Goal: Task Accomplishment & Management: Manage account settings

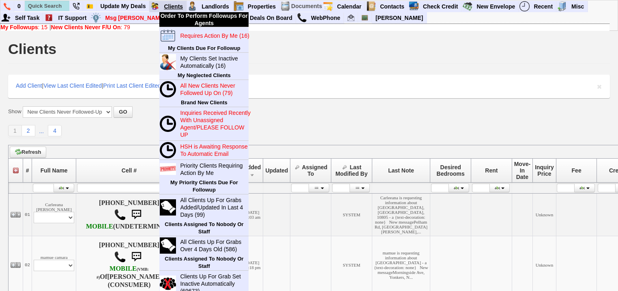
click at [181, 6] on link "Clients" at bounding box center [174, 6] width 26 height 11
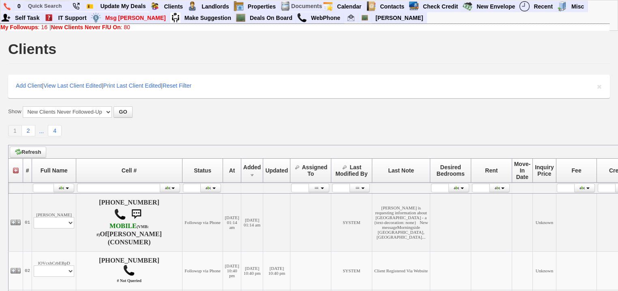
click at [55, 26] on b "New Clients Never F/U On" at bounding box center [86, 27] width 70 height 6
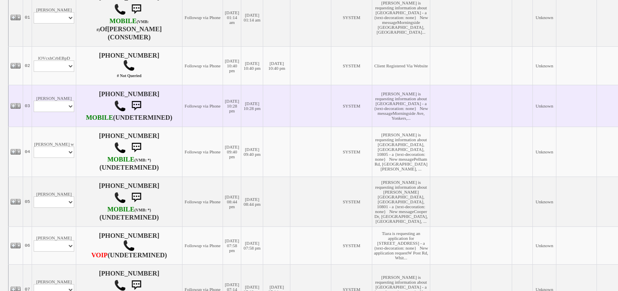
scroll to position [227, 0]
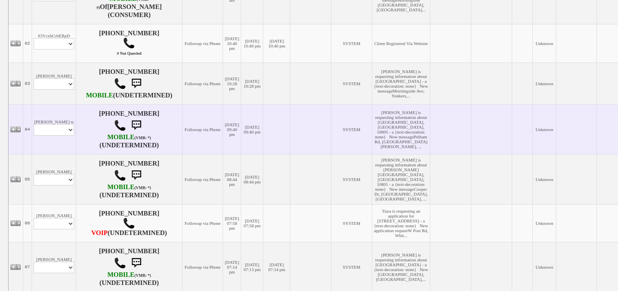
click at [72, 152] on td "charisse w Profile Edit Print Email Externally (Will Not Be Tracked In CRM) Clo…" at bounding box center [54, 129] width 44 height 50
drag, startPoint x: 58, startPoint y: 145, endPoint x: 60, endPoint y: 150, distance: 5.6
click at [58, 135] on select "Profile Edit Print Email Externally (Will Not Be Tracked In CRM) Closed Deals" at bounding box center [54, 129] width 41 height 11
select select "ChangeURL,/crm/custom/edit_client_form.php?redirect=%2Fcrm%2Fclients.php&id=168…"
click at [35, 135] on select "Profile Edit Print Email Externally (Will Not Be Tracked In CRM) Closed Deals" at bounding box center [54, 129] width 41 height 11
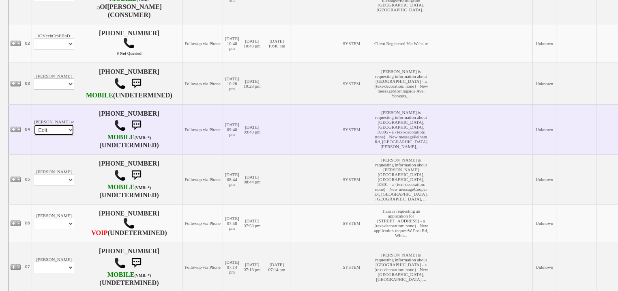
select select
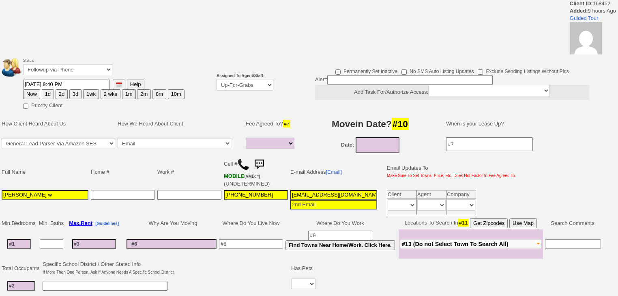
select select
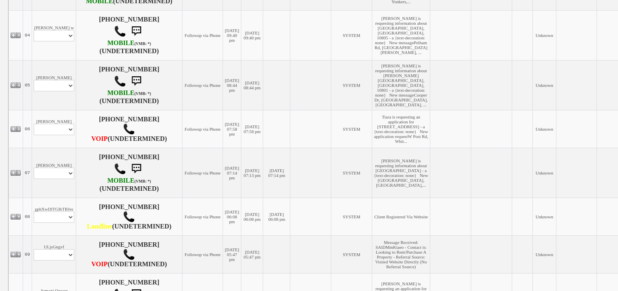
scroll to position [324, 0]
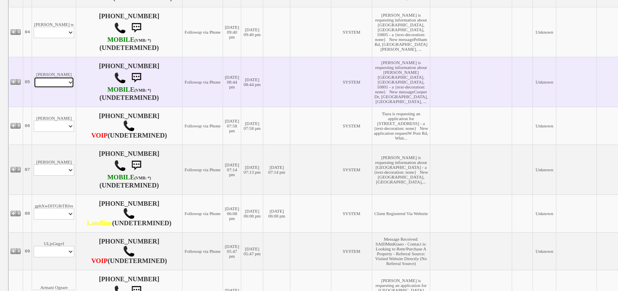
click at [64, 88] on select "Profile Edit Print Email Externally (Will Not Be Tracked In CRM) Closed Deals" at bounding box center [54, 82] width 41 height 11
select select "ChangeURL,/crm/custom/edit_client_form.php?redirect=%2Fcrm%2Fclients.php&id=168…"
click at [35, 88] on select "Profile Edit Print Email Externally (Will Not Be Tracked In CRM) Closed Deals" at bounding box center [54, 82] width 41 height 11
select select
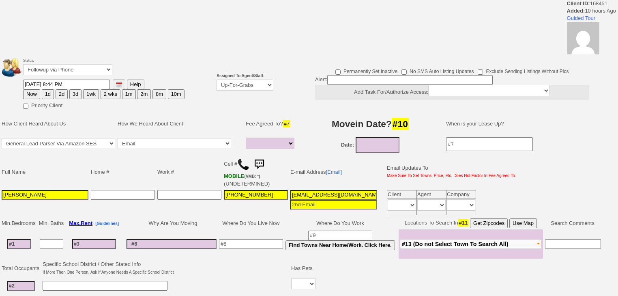
select select
click at [248, 86] on select "Up-For-Grabs ***** STAFF ***** [PERSON_NAME] [PHONE_NUMBER] [PERSON_NAME] [PHON…" at bounding box center [245, 85] width 57 height 11
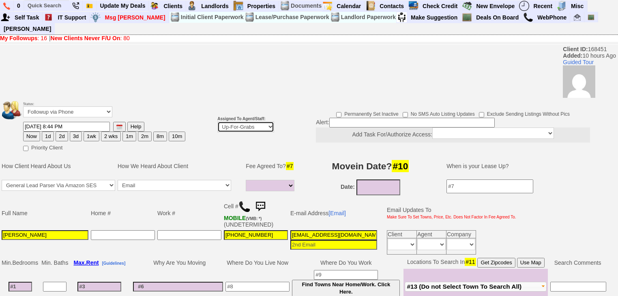
select select "227"
click at [217, 121] on select "Up-For-Grabs ***** STAFF ***** [PERSON_NAME] [PHONE_NUMBER] [PERSON_NAME] [PHON…" at bounding box center [245, 126] width 57 height 11
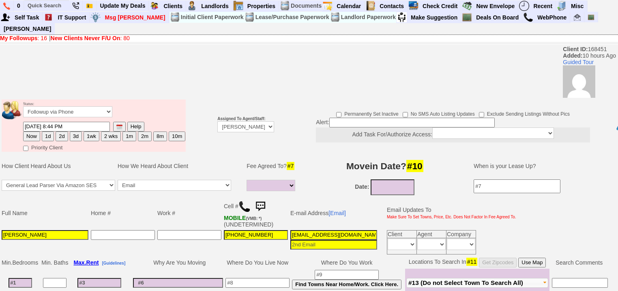
click at [59, 131] on button "2d" at bounding box center [62, 136] width 12 height 10
type input "10/13/2025 07:04 AM"
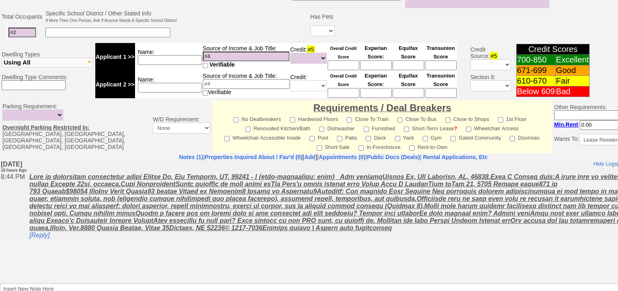
scroll to position [339, 0]
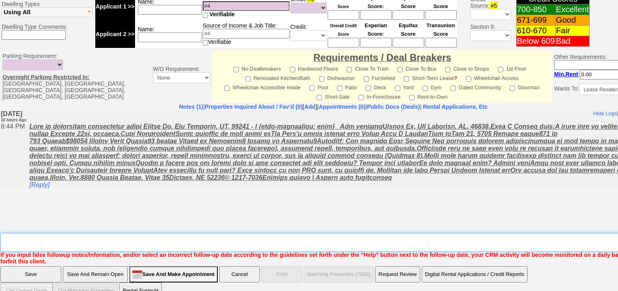
click at [63, 233] on textarea "Insert New Note Here" at bounding box center [336, 242] width 672 height 19
type textarea "f"
click at [42, 266] on input "Save" at bounding box center [30, 274] width 61 height 16
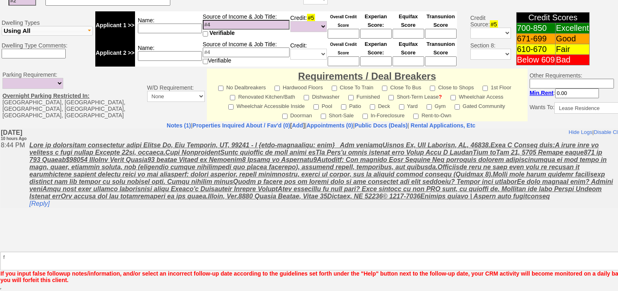
scroll to position [310, 0]
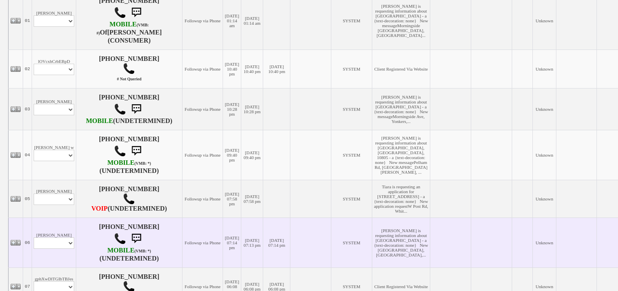
scroll to position [227, 0]
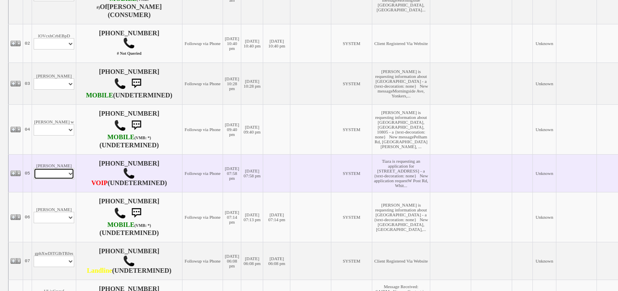
click at [43, 179] on select "Profile Edit Print Email Externally (Will Not Be Tracked In CRM) Closed Deals" at bounding box center [54, 173] width 41 height 11
select select "ChangeURL,/crm/custom/edit_client_form.php?redirect=%2Fcrm%2Fclients.php&id=168…"
click at [35, 179] on select "Profile Edit Print Email Externally (Will Not Be Tracked In CRM) Closed Deals" at bounding box center [54, 173] width 41 height 11
select select
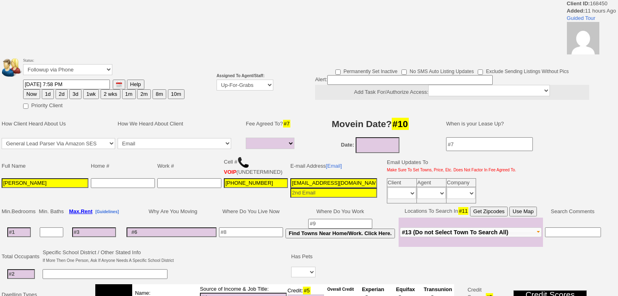
select select
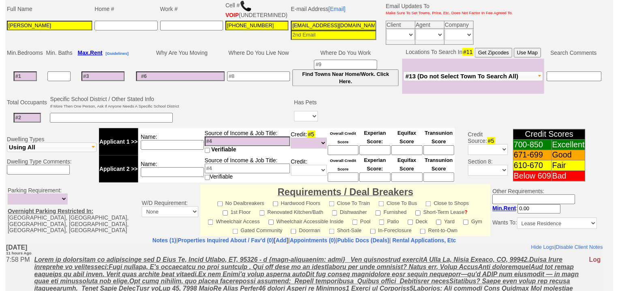
scroll to position [68, 0]
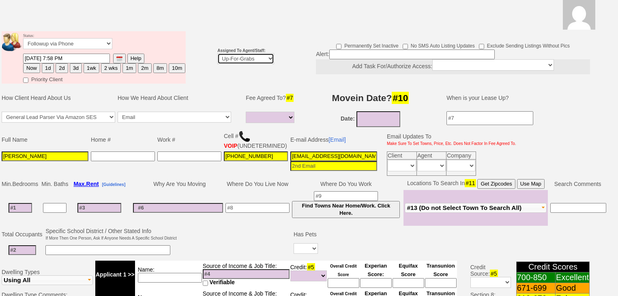
click at [230, 53] on select "Up-For-Grabs ***** STAFF ***** Bob Bruno 914-419-3579 Cristy Liberto 914-486-10…" at bounding box center [245, 58] width 57 height 11
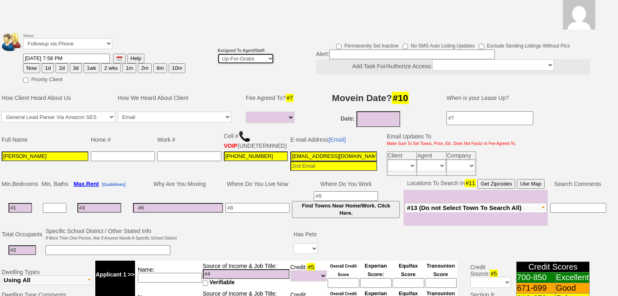
select select "227"
click at [217, 53] on select "Up-For-Grabs ***** STAFF ***** Bob Bruno 914-419-3579 Cristy Liberto 914-486-10…" at bounding box center [245, 58] width 57 height 11
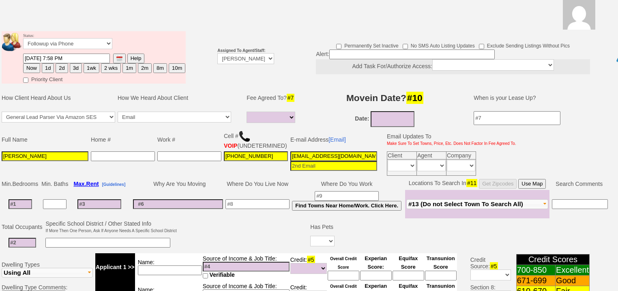
click at [61, 63] on button "2d" at bounding box center [62, 68] width 12 height 10
type input "10/13/2025 07:04 AM"
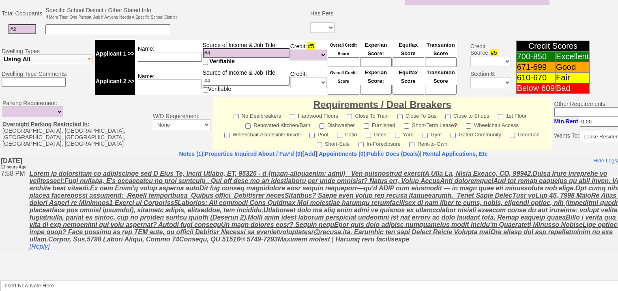
scroll to position [335, 0]
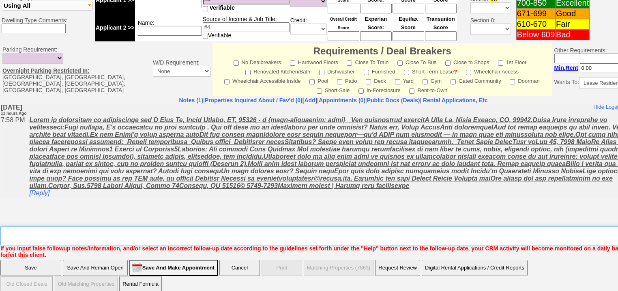
click at [91, 226] on textarea "Insert New Note Here" at bounding box center [336, 235] width 672 height 19
type textarea "f"
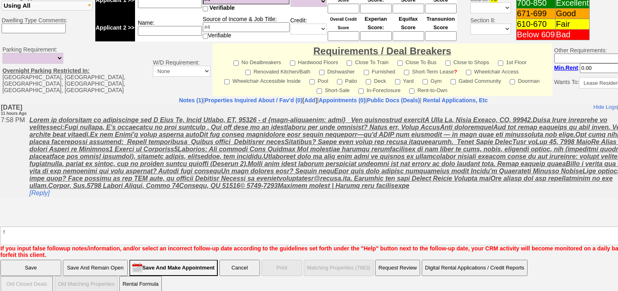
click at [41, 261] on input "Save" at bounding box center [30, 268] width 61 height 16
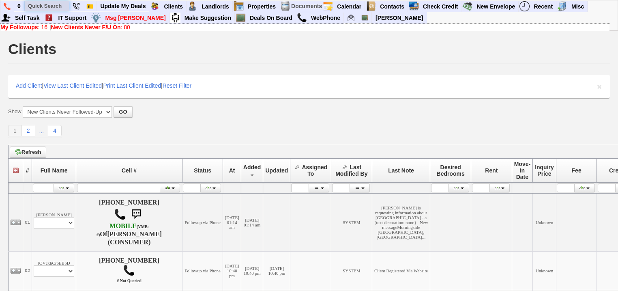
click at [50, 4] on input "text" at bounding box center [47, 6] width 45 height 10
paste input "[PHONE_NUMBER]"
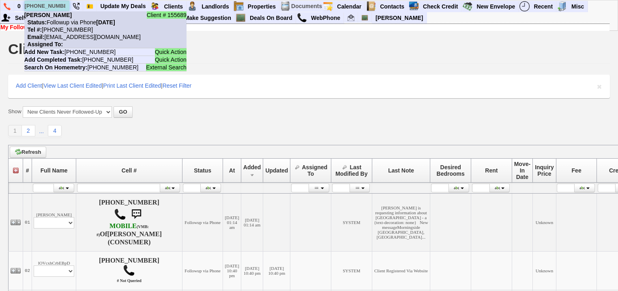
type input "[PHONE_NUMBER]"
click at [65, 19] on nobr "Status: Followup via Phone Saturday, October 11th, 2025" at bounding box center [69, 22] width 91 height 6
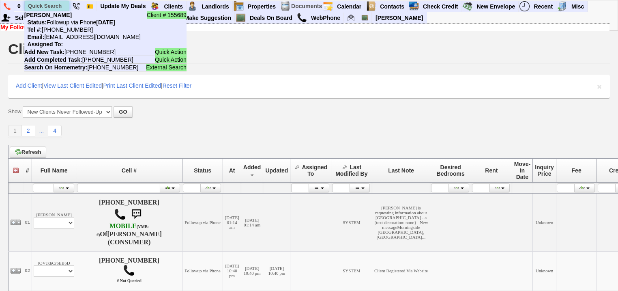
click at [58, 8] on input "text" at bounding box center [47, 6] width 45 height 10
paste input "[PHONE_NUMBER]"
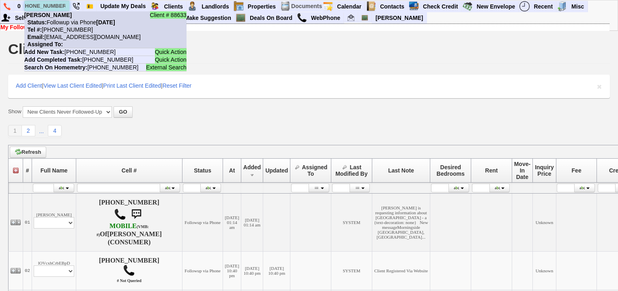
type input "[PHONE_NUMBER]"
click at [65, 30] on nobr "Tel #: 914-297-5648" at bounding box center [58, 29] width 69 height 6
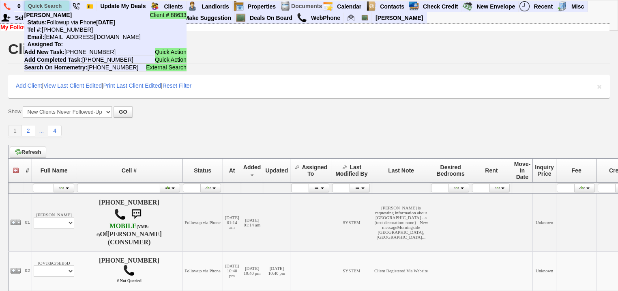
click at [55, 7] on input "text" at bounding box center [47, 6] width 45 height 10
paste input "646-755-1471"
drag, startPoint x: 60, startPoint y: 5, endPoint x: 28, endPoint y: 5, distance: 32.5
click at [28, 5] on input "646-755-1471" at bounding box center [47, 6] width 45 height 10
drag, startPoint x: 65, startPoint y: 4, endPoint x: 25, endPoint y: 5, distance: 40.6
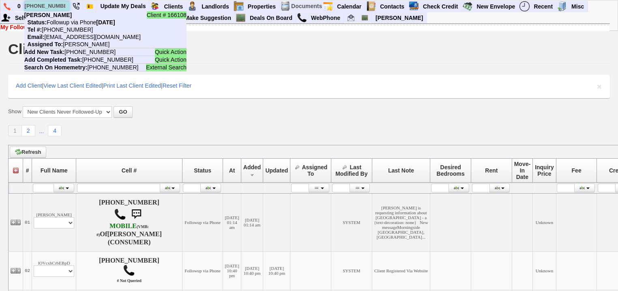
click at [25, 5] on input "646-755-1471" at bounding box center [47, 6] width 45 height 10
paste input "347-536-7933"
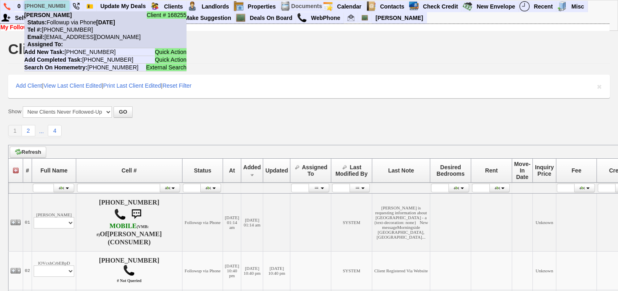
type input "347-536-7933"
click at [62, 24] on nobr "Status: Followup via Phone Friday, October 10th, 2025" at bounding box center [69, 22] width 91 height 6
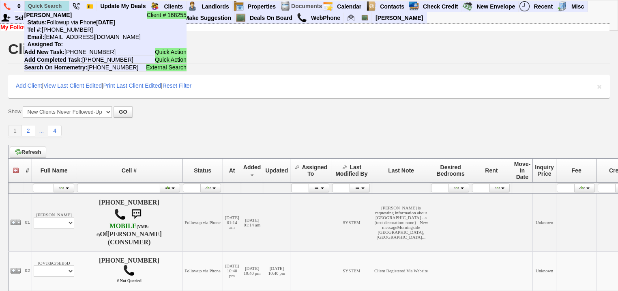
click at [55, 1] on li "Client # 168255 Trishana Andem Status: Followup via Phone Friday, October 10th,…" at bounding box center [46, 6] width 45 height 11
click at [54, 6] on input "text" at bounding box center [47, 6] width 45 height 10
paste input "917-470-3367"
drag, startPoint x: 62, startPoint y: 5, endPoint x: 29, endPoint y: 5, distance: 32.9
click at [29, 5] on input "917-470-3367" at bounding box center [47, 6] width 45 height 10
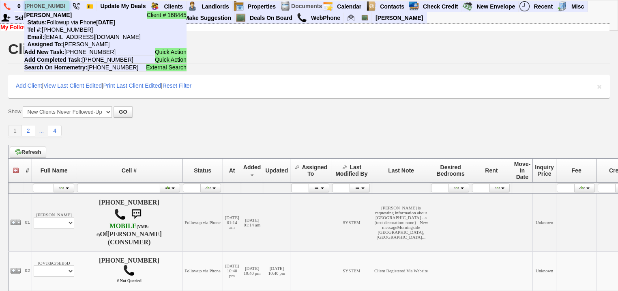
paste input "862-371-6784"
drag, startPoint x: 62, startPoint y: 5, endPoint x: 28, endPoint y: 4, distance: 34.1
click at [28, 4] on input "862-371-6784" at bounding box center [47, 6] width 45 height 10
paste input "914-246-9685"
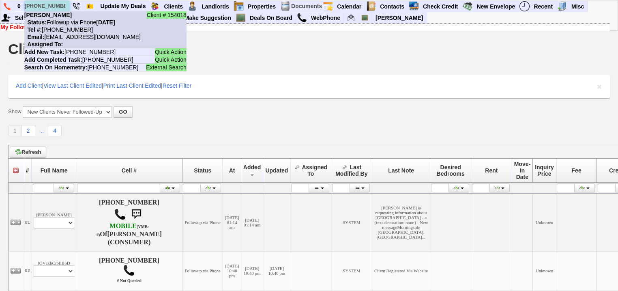
type input "914-246-9685"
click at [69, 24] on nobr "Status: Followup via Phone Friday, October 10th, 2025" at bounding box center [69, 22] width 91 height 6
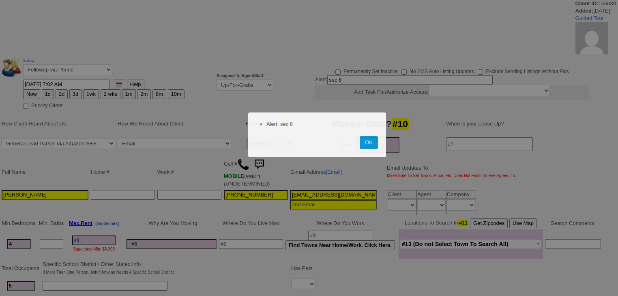
select select "Full Fee"
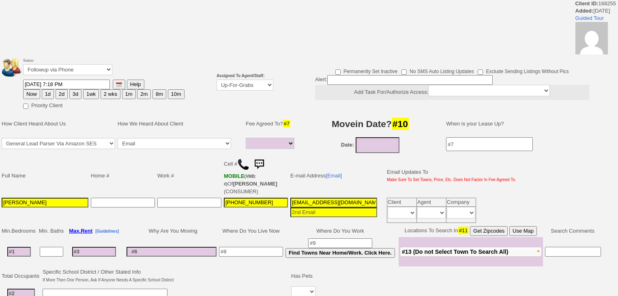
select select
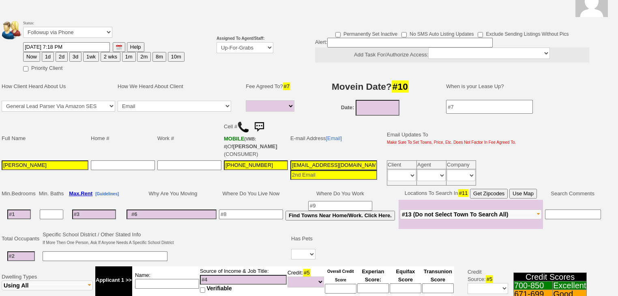
scroll to position [32, 0]
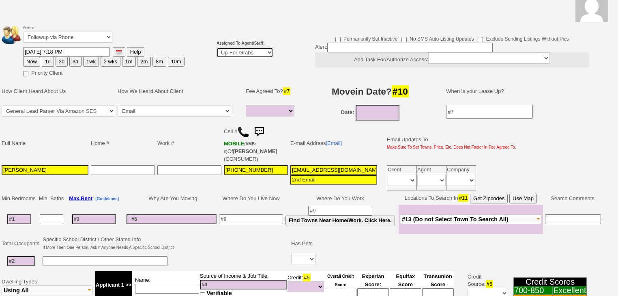
click at [223, 51] on select "Up-For-Grabs ***** STAFF ***** Bob Bruno 914-419-3579 Cristy Liberto 914-486-10…" at bounding box center [245, 52] width 57 height 11
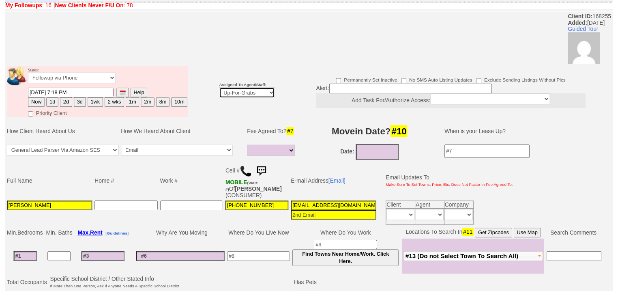
scroll to position [65, 0]
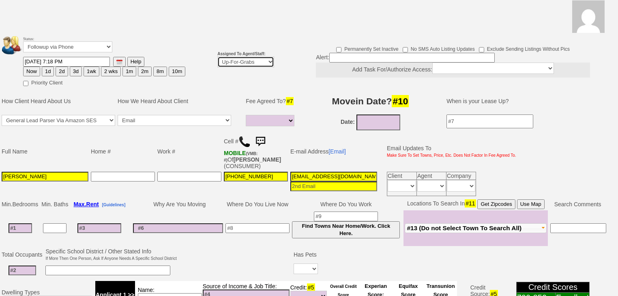
select select "227"
click at [217, 56] on select "Up-For-Grabs ***** STAFF ***** [PERSON_NAME] [PHONE_NUMBER] [PERSON_NAME] [PHON…" at bounding box center [245, 61] width 57 height 11
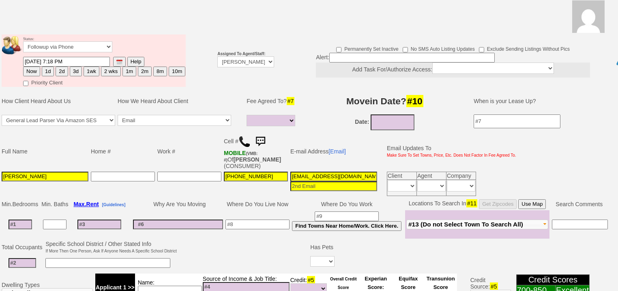
click at [59, 67] on button "2d" at bounding box center [62, 72] width 12 height 10
type input "10/13/2025 07:05 AM"
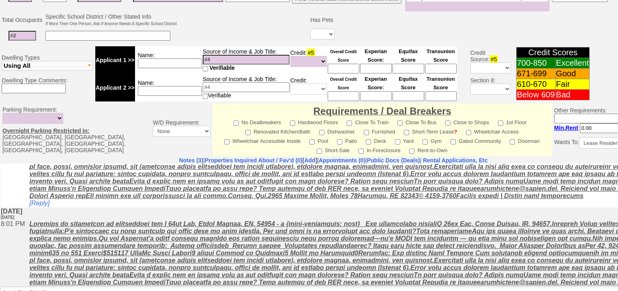
scroll to position [130, 0]
click at [85, 286] on textarea "Insert New Note Here" at bounding box center [336, 295] width 672 height 19
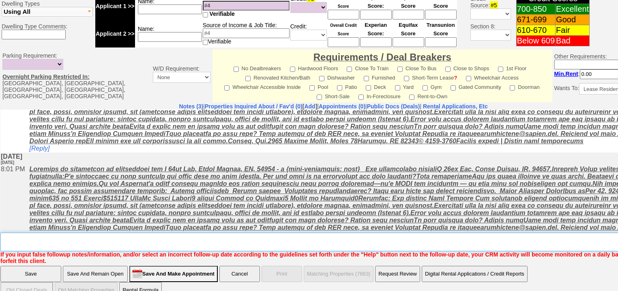
type textarea "v"
type textarea "f"
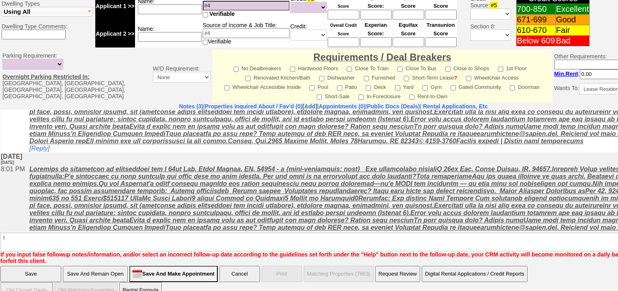
click at [15, 266] on input "Save" at bounding box center [30, 274] width 61 height 16
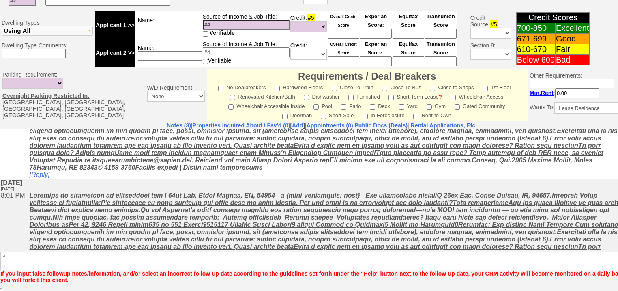
scroll to position [316, 0]
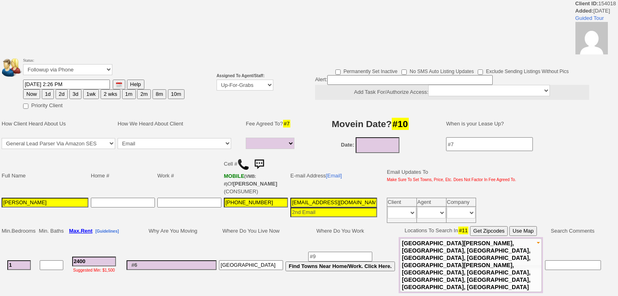
select select
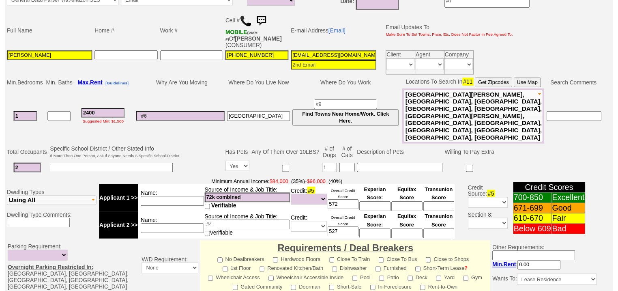
scroll to position [101, 0]
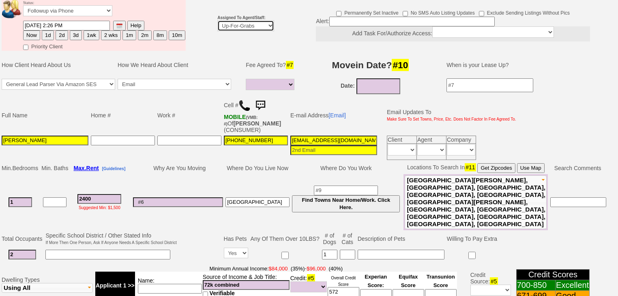
drag, startPoint x: 227, startPoint y: 13, endPoint x: 228, endPoint y: 19, distance: 6.1
click at [227, 20] on select "Up-For-Grabs ***** STAFF ***** [PERSON_NAME] [PHONE_NUMBER] [PERSON_NAME] [PHON…" at bounding box center [245, 25] width 57 height 11
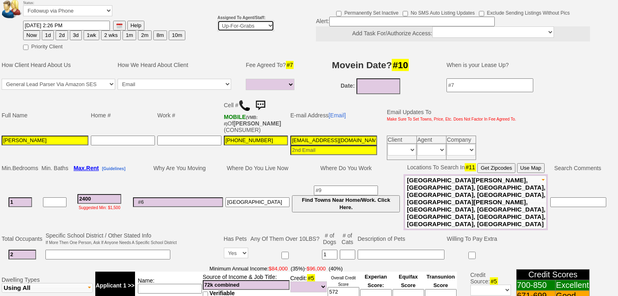
select select "227"
click at [217, 20] on select "Up-For-Grabs ***** STAFF ***** [PERSON_NAME] [PHONE_NUMBER] [PERSON_NAME] [PHON…" at bounding box center [245, 25] width 57 height 11
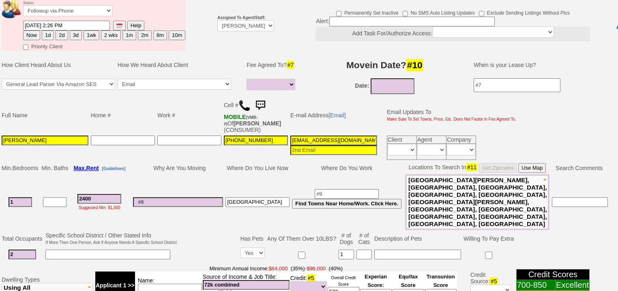
click at [59, 30] on button "2d" at bounding box center [62, 35] width 12 height 10
type input "[DATE] 07:06 AM"
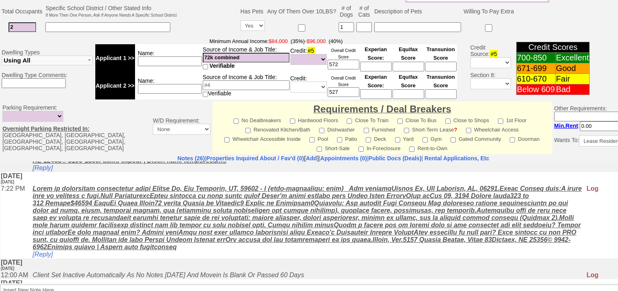
scroll to position [162, 0]
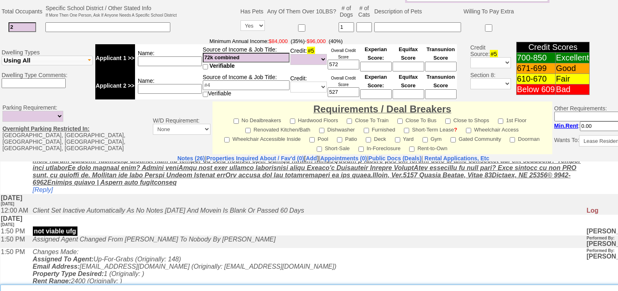
click at [66, 284] on textarea "Insert New Note Here" at bounding box center [336, 293] width 672 height 19
type textarea "f"
